Goal: Task Accomplishment & Management: Use online tool/utility

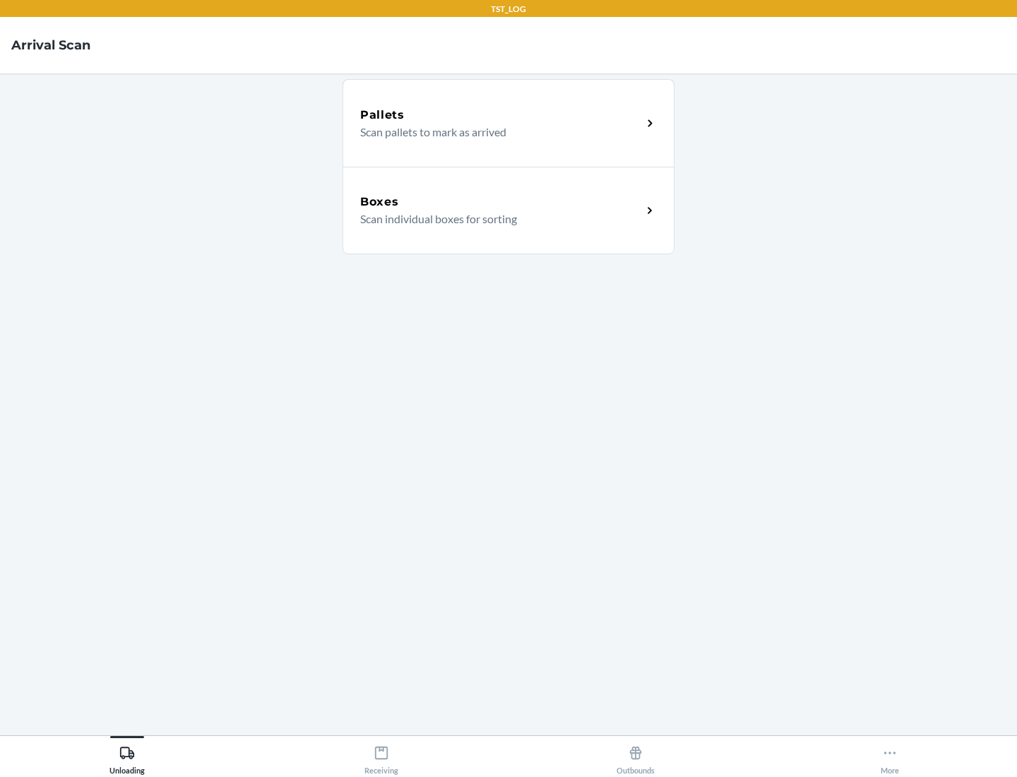
click at [501, 202] on div "Boxes" at bounding box center [501, 201] width 282 height 17
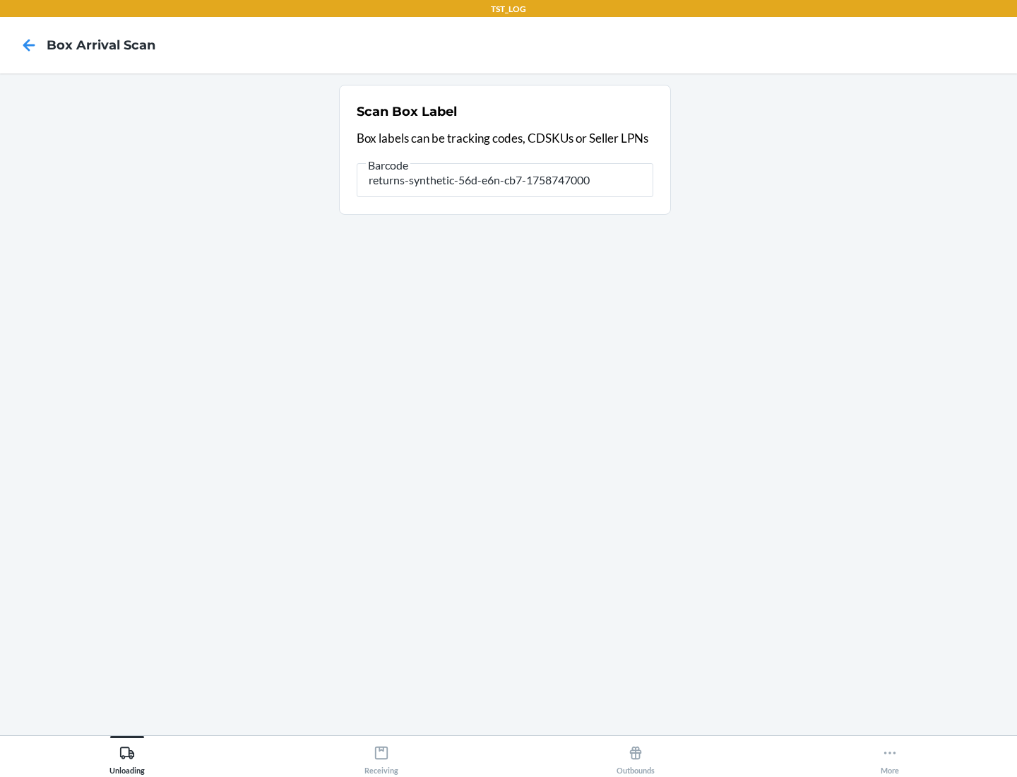
type input "returns-synthetic-56d-e6n-cb7-1758747000"
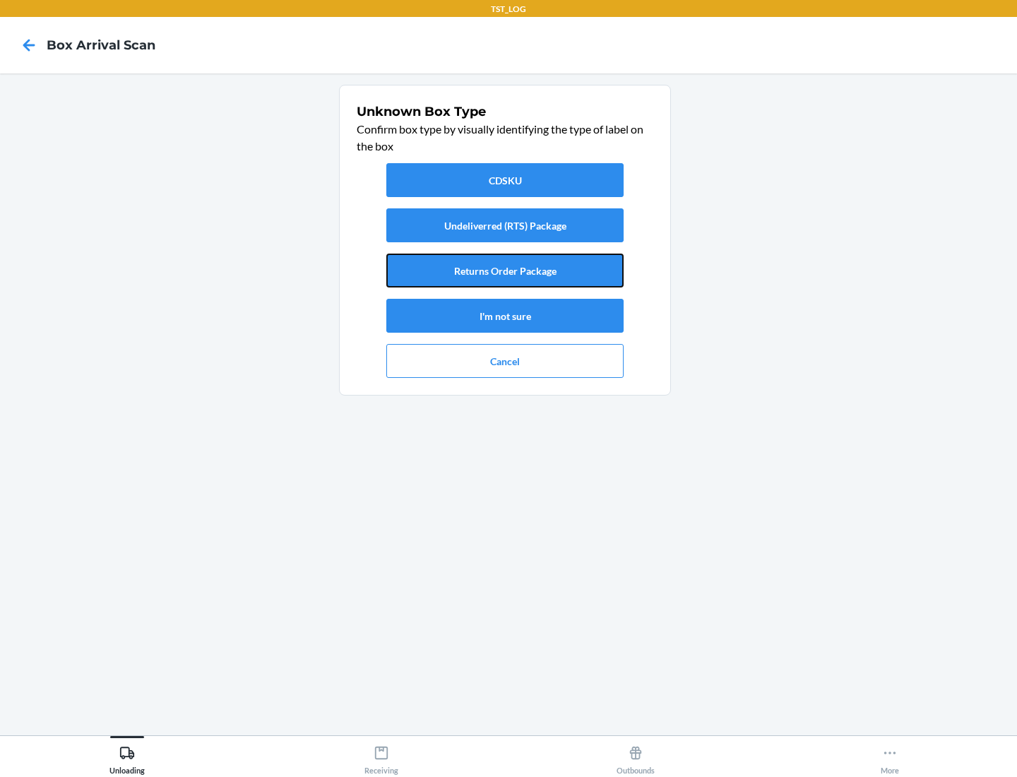
click at [505, 270] on button "Returns Order Package" at bounding box center [504, 270] width 237 height 34
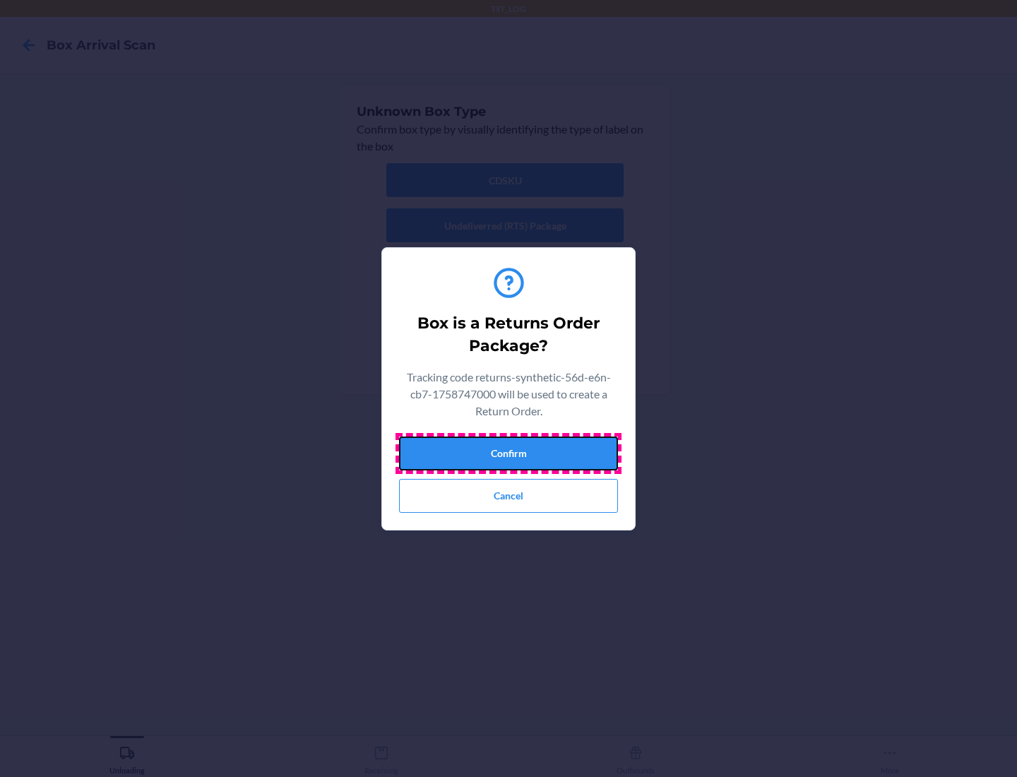
click at [508, 453] on button "Confirm" at bounding box center [508, 453] width 219 height 34
